Goal: Check status: Check status

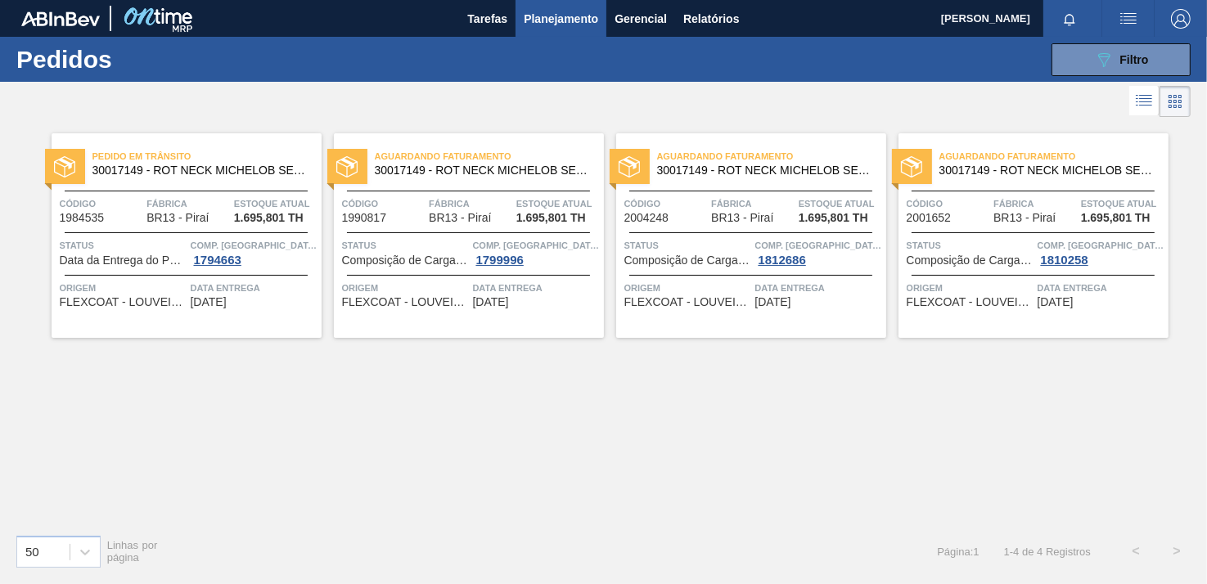
scroll to position [124, 0]
click at [1094, 399] on div "Pedido em Trânsito 30017149 - ROT NECK MICHELOB SEM GLUTEN 330ML 429 Código 198…" at bounding box center [603, 321] width 1207 height 400
click at [1064, 56] on button "089F7B8B-B2A5-4AFE-B5C0-19BA573D28AC Filtro" at bounding box center [1121, 59] width 139 height 33
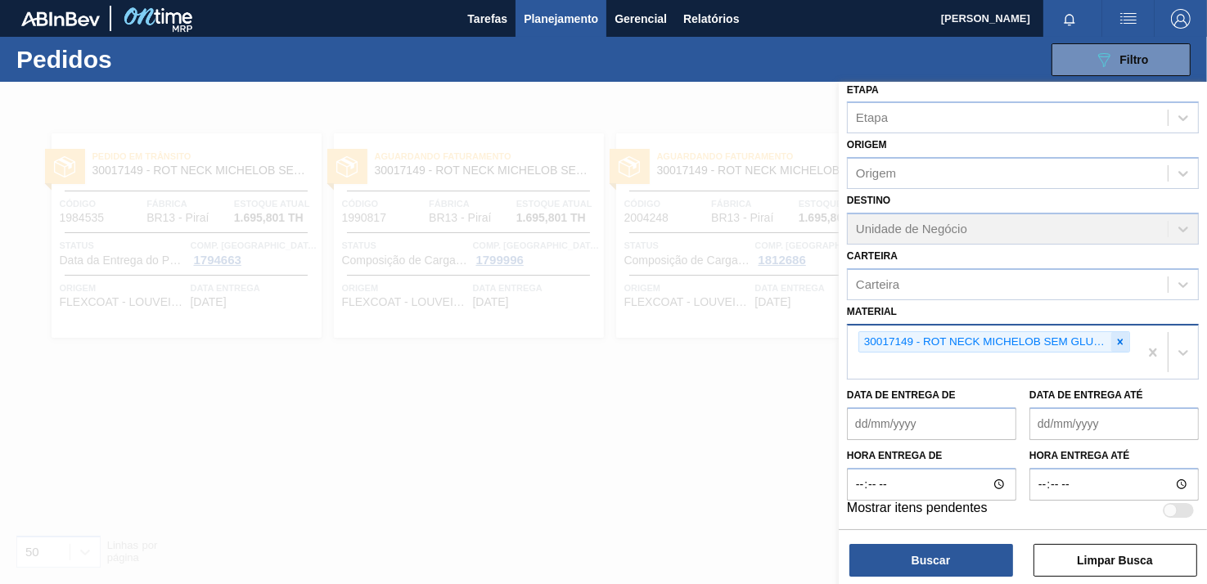
click at [1119, 345] on div at bounding box center [1121, 342] width 18 height 20
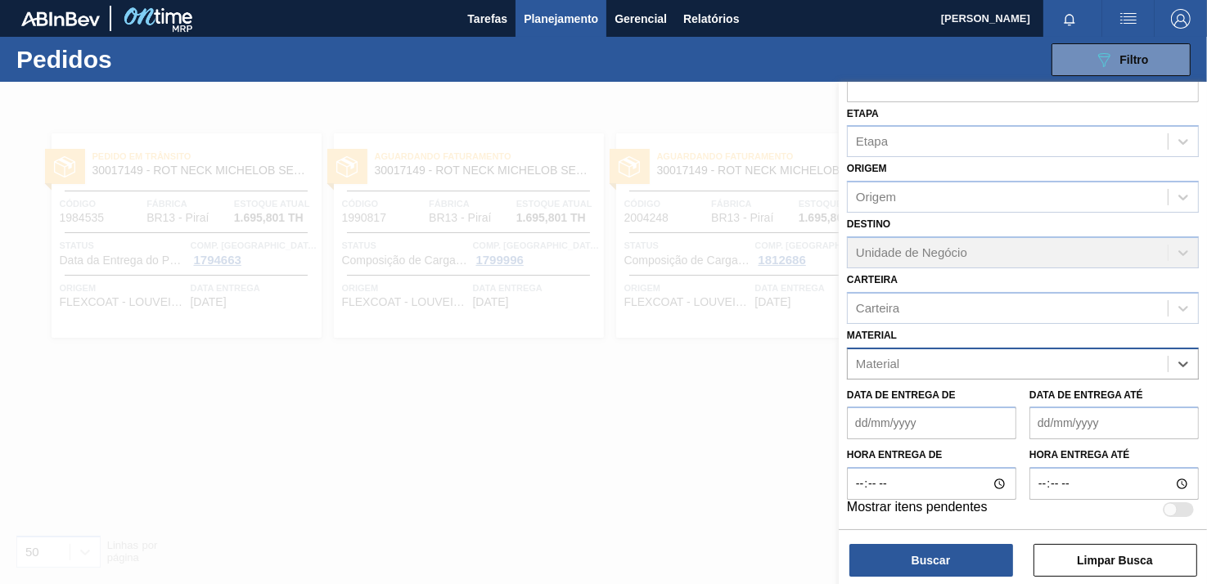
click at [1022, 354] on div "Código Pedido Portal Códido PO SAP Etapa Etapa Origem Origem Destino Unidade de…" at bounding box center [1023, 254] width 368 height 547
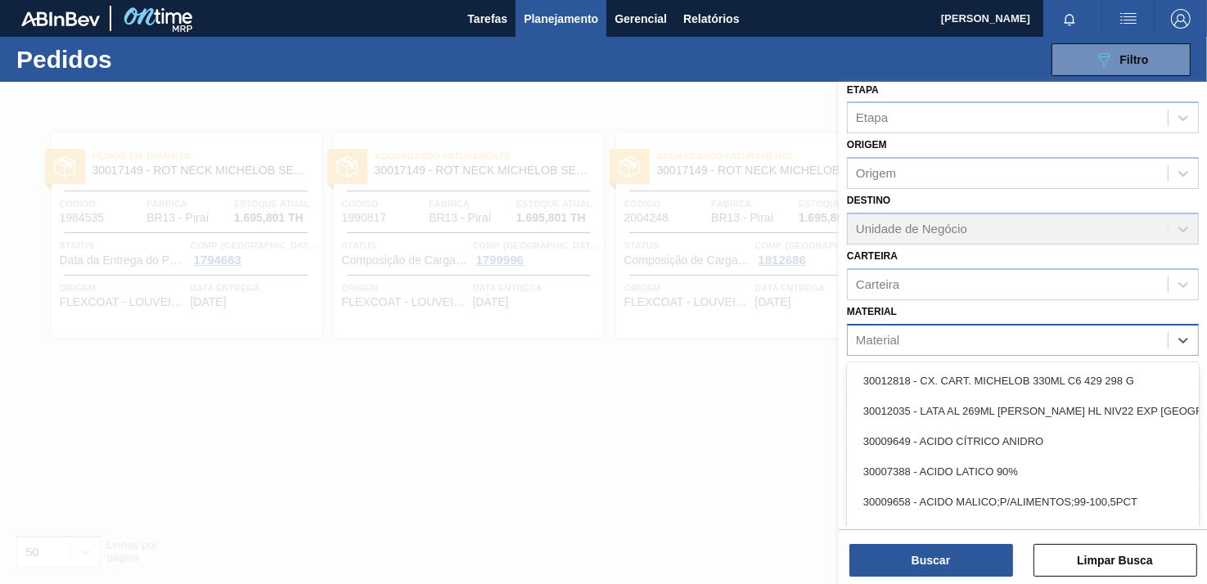
paste input "30003577"
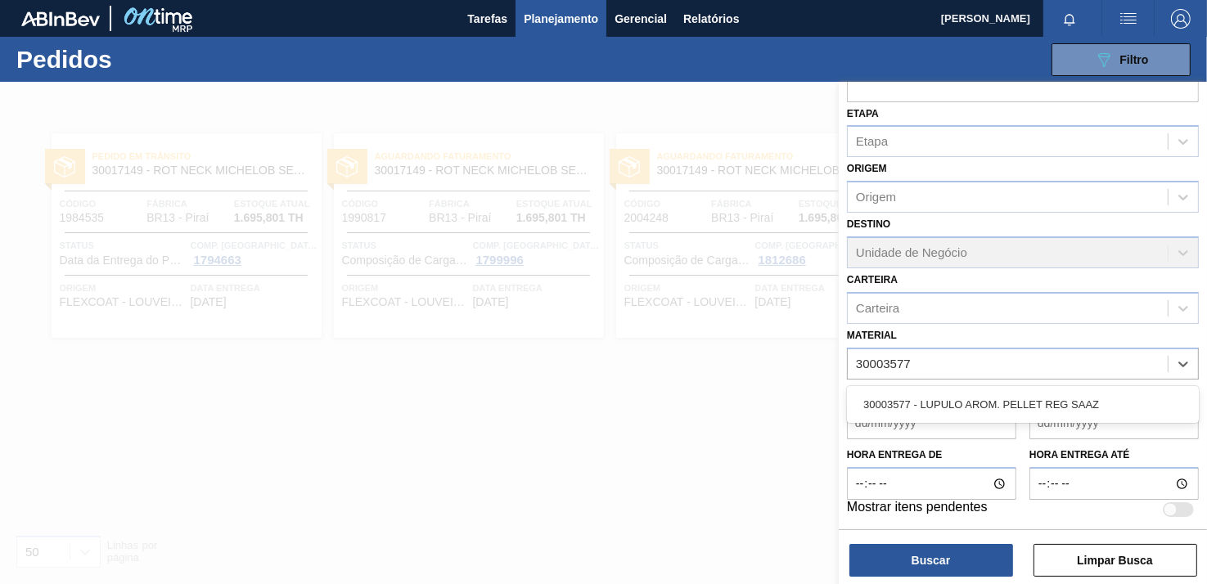
type input "30003577"
click at [996, 384] on div "Data de Entrega de" at bounding box center [931, 412] width 169 height 56
click at [990, 369] on div "Material" at bounding box center [1008, 364] width 320 height 24
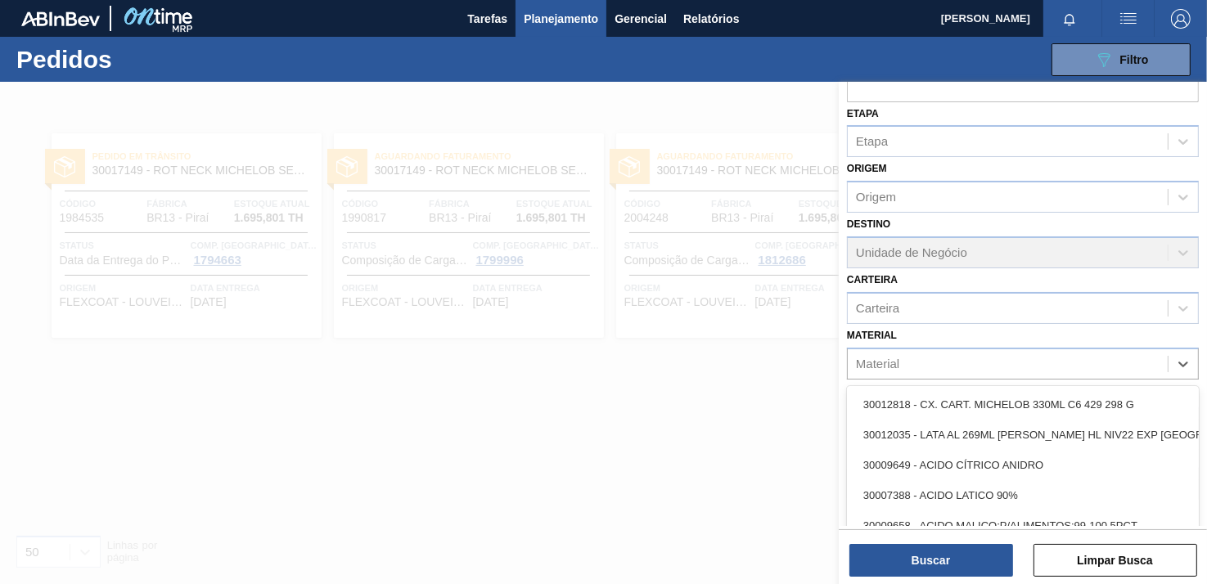
paste input "30003577"
type input "30003577"
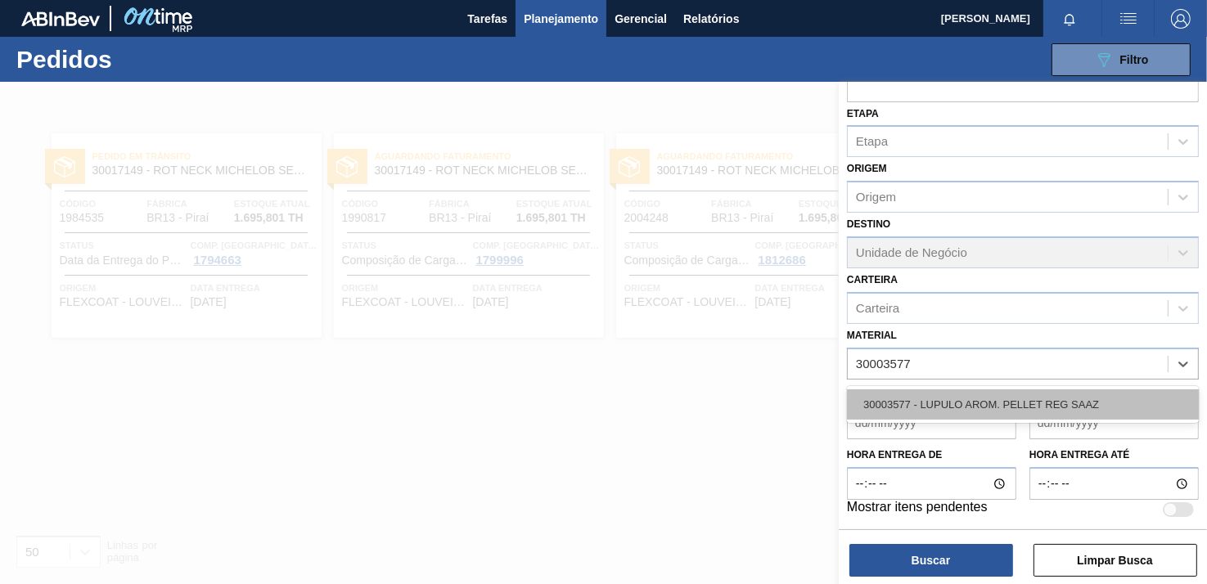
click at [977, 403] on div "30003577 - LUPULO AROM. PELLET REG SAAZ" at bounding box center [1023, 405] width 352 height 30
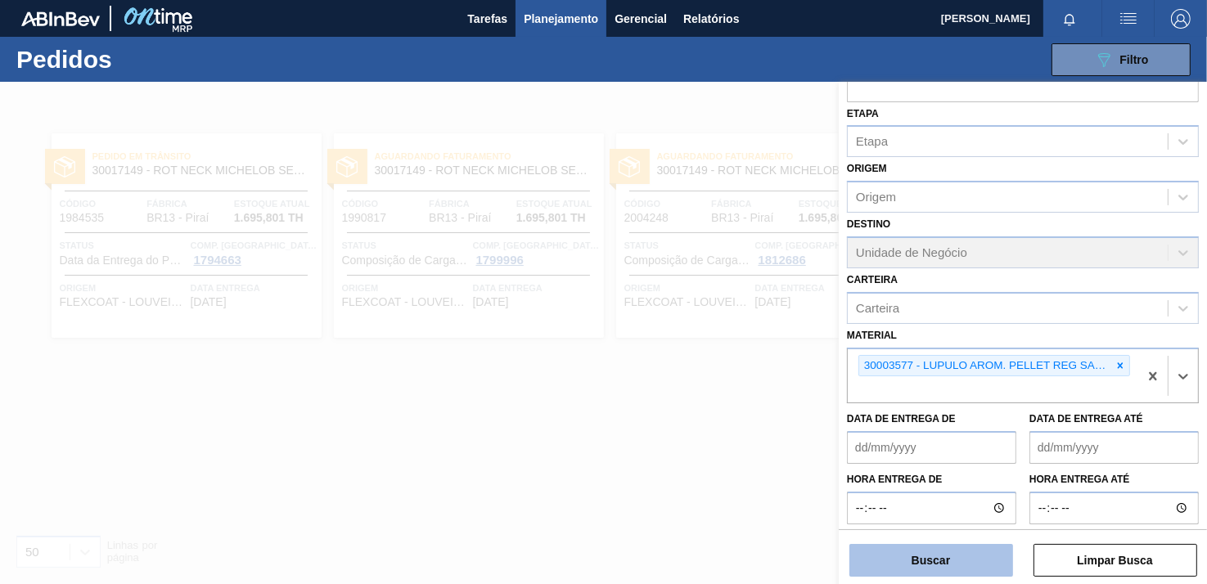
click at [949, 568] on button "Buscar" at bounding box center [932, 560] width 164 height 33
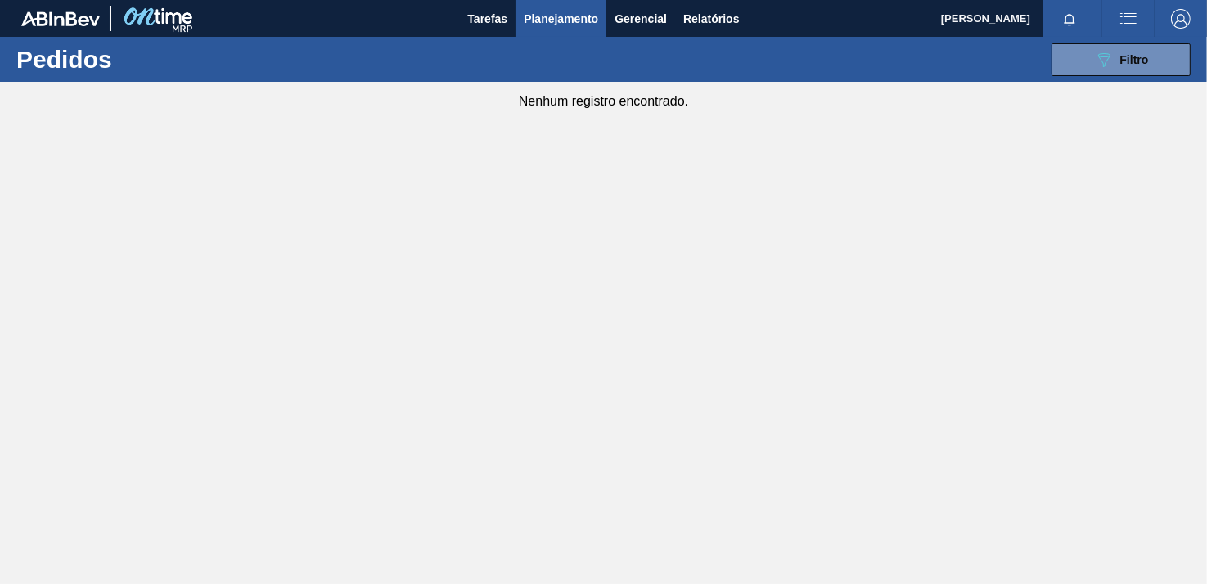
click at [1084, 214] on main "Tarefas Planejamento Gerencial Relatórios [PERSON_NAME] Rosa Marcar todas como …" at bounding box center [603, 292] width 1207 height 584
click at [577, 136] on main "Tarefas Planejamento Gerencial Relatórios [PERSON_NAME] Rosa Marcar todas como …" at bounding box center [603, 292] width 1207 height 584
click at [1119, 190] on main "Tarefas Planejamento Gerencial Relatórios [PERSON_NAME] Rosa Marcar todas como …" at bounding box center [603, 292] width 1207 height 584
